Goal: Information Seeking & Learning: Find contact information

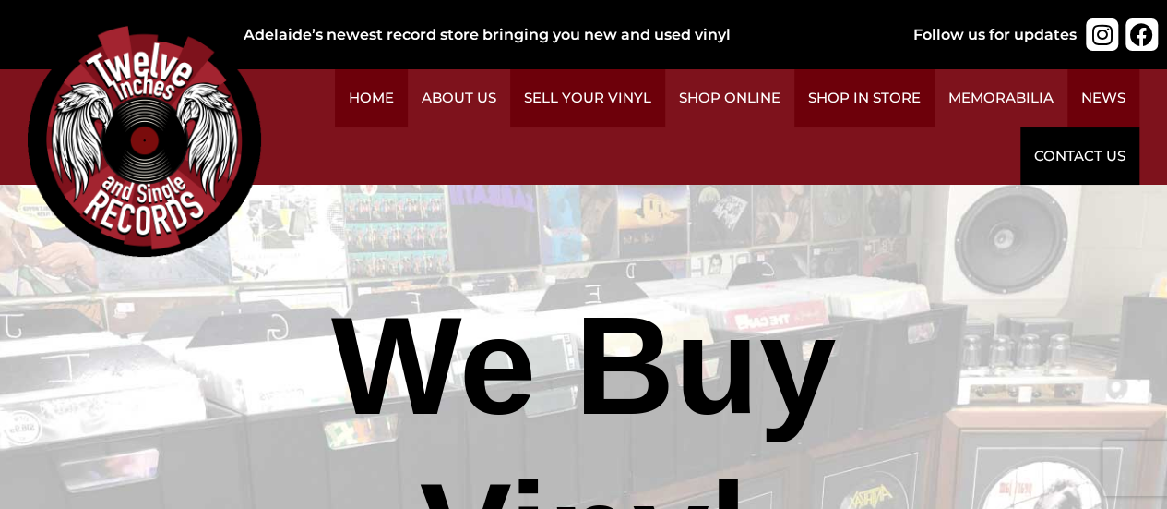
click at [1043, 160] on link "Contact Us" at bounding box center [1080, 156] width 119 height 58
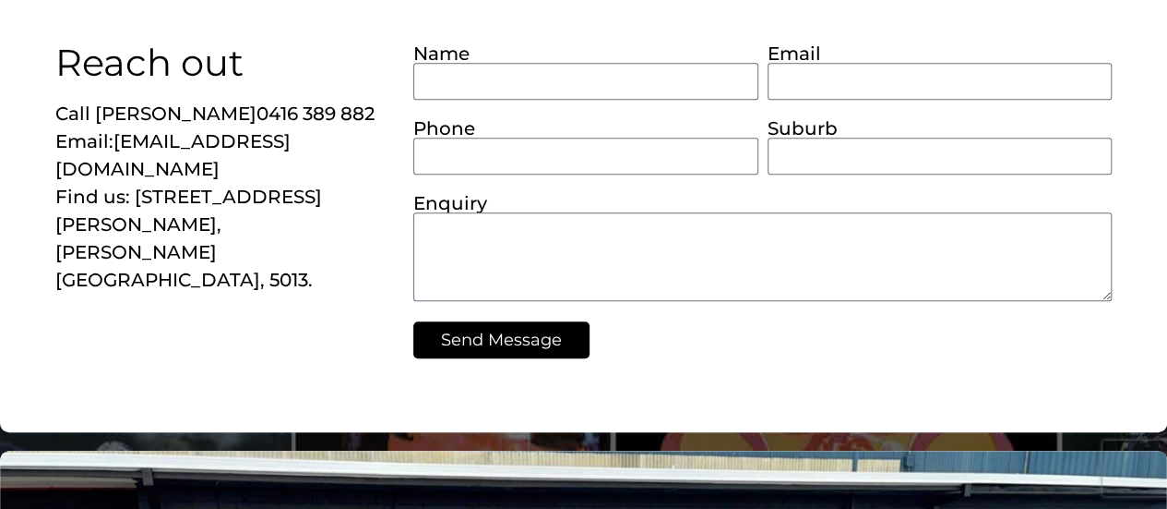
scroll to position [546, 0]
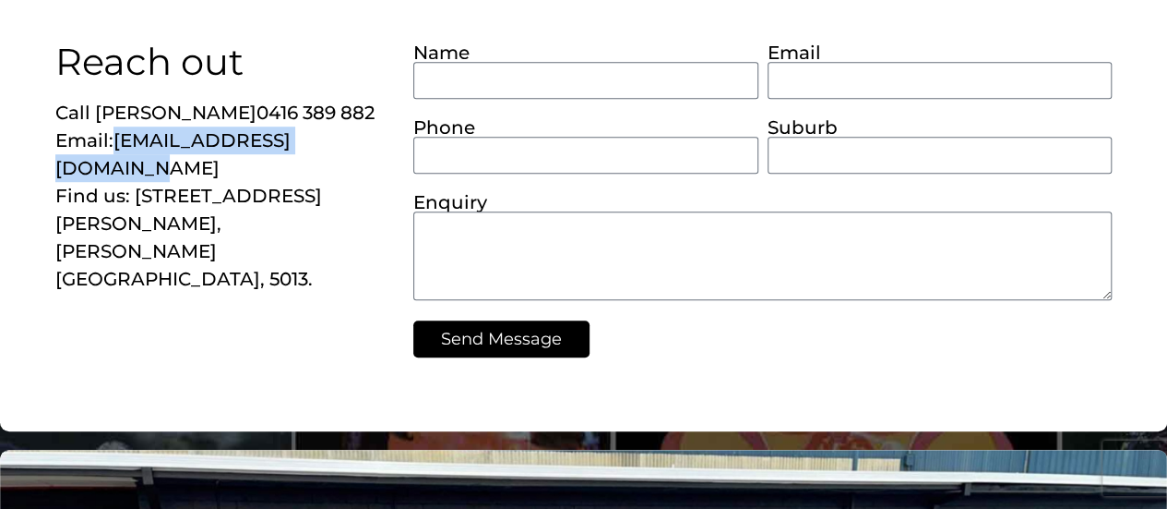
drag, startPoint x: 116, startPoint y: 138, endPoint x: 375, endPoint y: 128, distance: 258.6
click at [375, 128] on p "Call [PERSON_NAME] [PHONE_NUMBER] Email: [EMAIL_ADDRESS][DOMAIN_NAME] Find us: …" at bounding box center [225, 196] width 340 height 194
copy link "[EMAIL_ADDRESS][DOMAIN_NAME]"
